Goal: Information Seeking & Learning: Find contact information

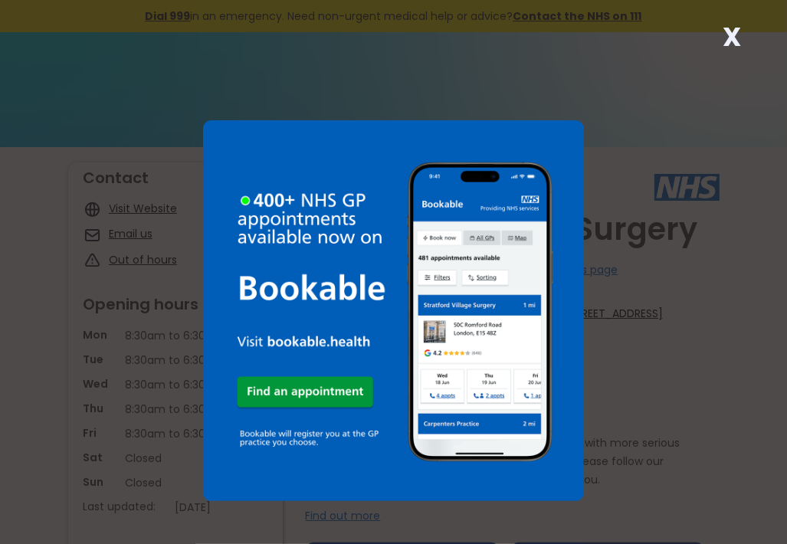
click at [737, 39] on strong "X" at bounding box center [732, 36] width 18 height 37
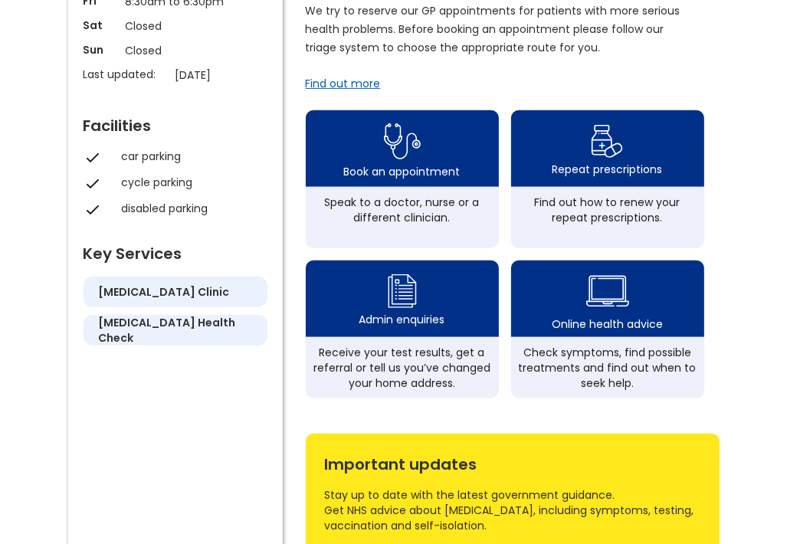
scroll to position [490, 0]
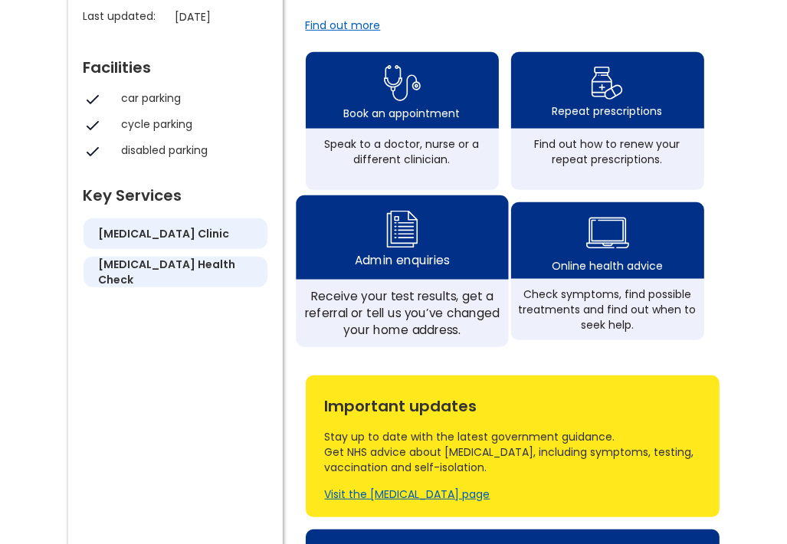
click at [437, 261] on div "Admin enquiries" at bounding box center [402, 237] width 212 height 84
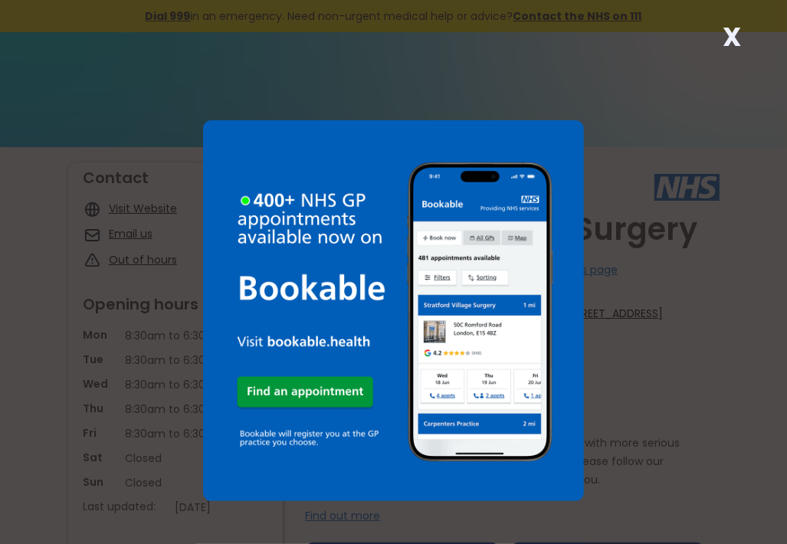
click at [738, 26] on strong "X" at bounding box center [732, 36] width 18 height 37
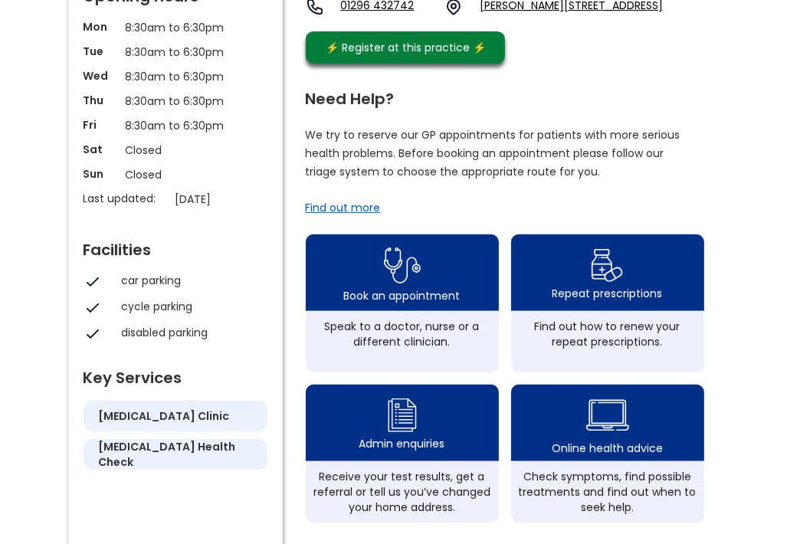
scroll to position [245, 0]
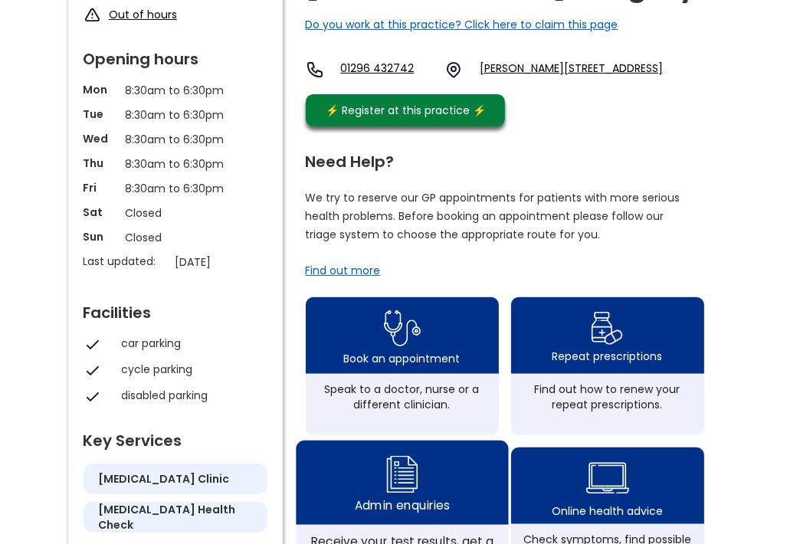
click at [437, 489] on div "Admin enquiries" at bounding box center [402, 482] width 212 height 84
